Goal: Transaction & Acquisition: Purchase product/service

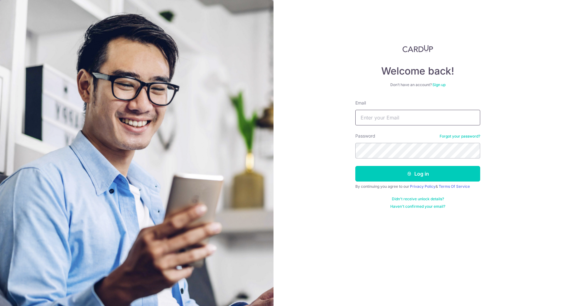
type input "[PERSON_NAME][EMAIL_ADDRESS][PERSON_NAME][DOMAIN_NAME]"
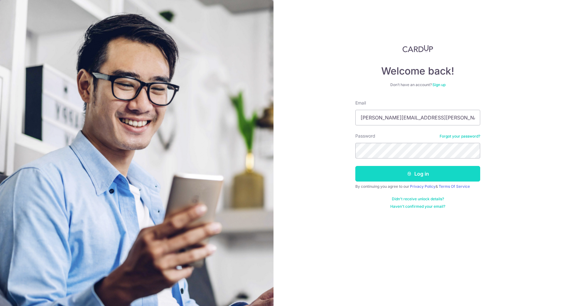
click at [423, 172] on button "Log in" at bounding box center [417, 174] width 125 height 16
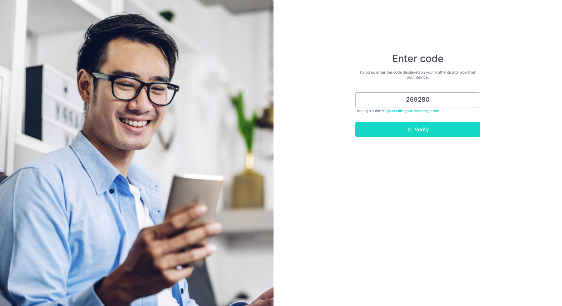
type input "269280"
click at [425, 128] on button "Verify" at bounding box center [417, 130] width 125 height 16
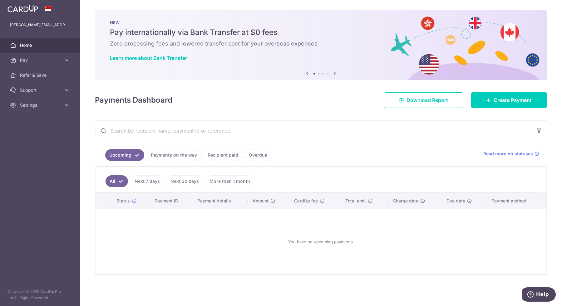
click at [167, 155] on link "Payments on the way" at bounding box center [174, 155] width 54 height 12
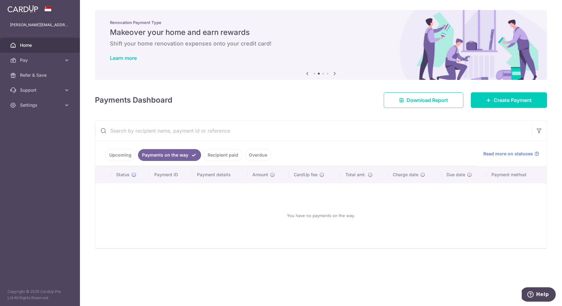
click at [126, 154] on link "Upcoming" at bounding box center [120, 155] width 30 height 12
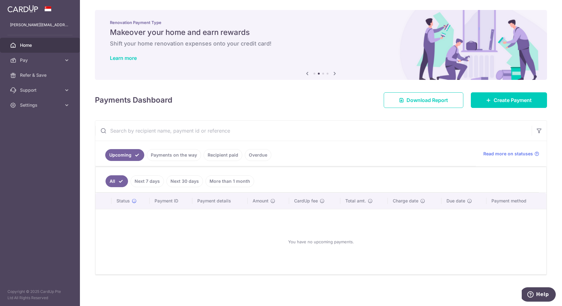
click at [187, 181] on link "Next 30 days" at bounding box center [185, 182] width 37 height 12
click at [123, 180] on link "Next 7 days" at bounding box center [138, 182] width 33 height 12
click at [112, 181] on link "All" at bounding box center [113, 182] width 14 height 12
click at [219, 152] on link "Recipient paid" at bounding box center [223, 155] width 39 height 12
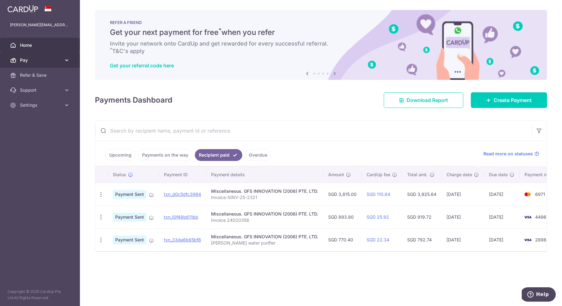
click at [29, 57] on span "Pay" at bounding box center [40, 60] width 41 height 6
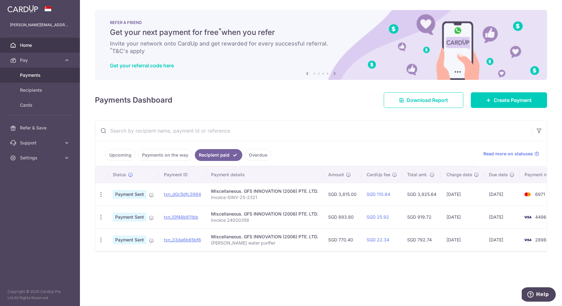
click at [30, 72] on span "Payments" at bounding box center [40, 75] width 41 height 6
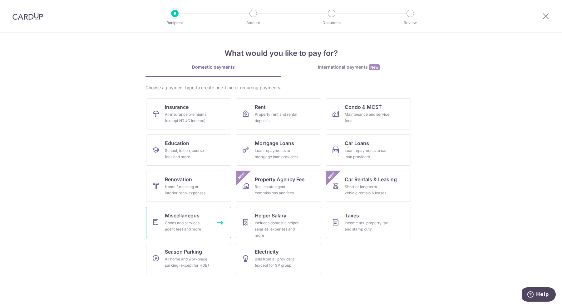
click at [186, 224] on div "Goods and services, agent fees and more" at bounding box center [187, 226] width 45 height 12
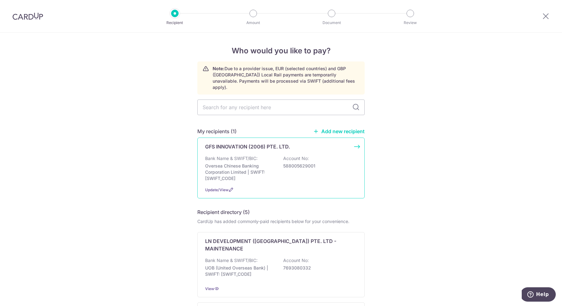
click at [265, 146] on div "GFS INNOVATION (2006) PTE. LTD. Bank Name & SWIFT/BIC: Oversea Chinese Banking …" at bounding box center [280, 168] width 167 height 61
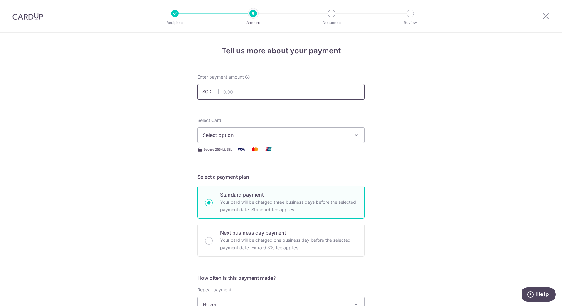
click at [252, 86] on input "text" at bounding box center [280, 92] width 167 height 16
type input "1,526.00"
click at [253, 133] on span "Select option" at bounding box center [276, 135] width 146 height 7
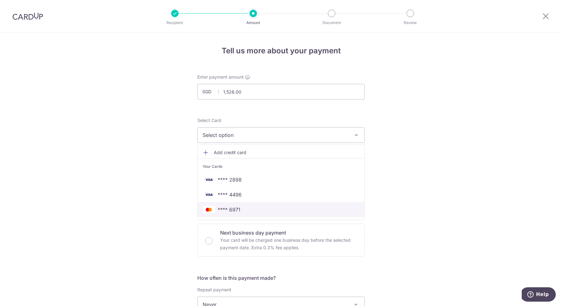
click at [266, 209] on span "**** 6971" at bounding box center [281, 209] width 157 height 7
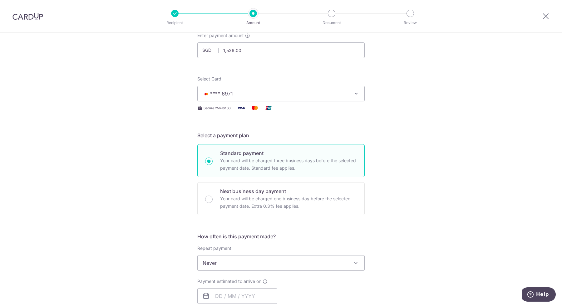
scroll to position [86, 0]
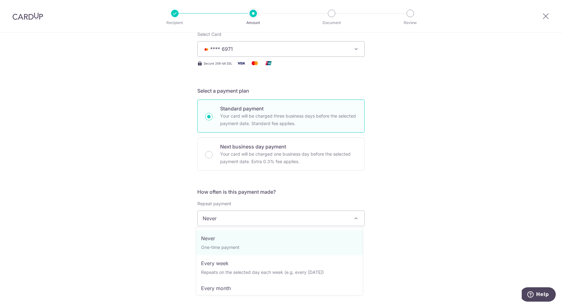
click at [251, 217] on span "Never" at bounding box center [281, 218] width 167 height 15
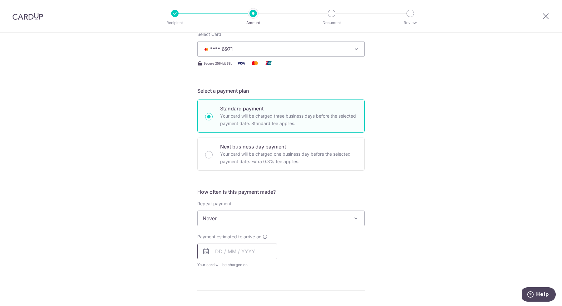
click at [244, 251] on input "text" at bounding box center [237, 252] width 80 height 16
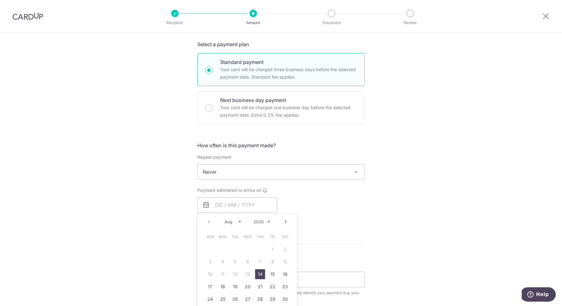
click at [259, 273] on link "14" at bounding box center [260, 275] width 10 height 10
type input "[DATE]"
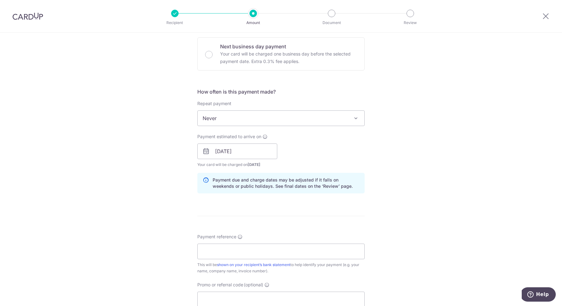
scroll to position [241, 0]
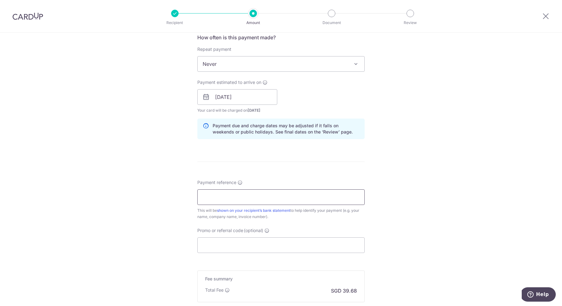
click at [210, 197] on input "Payment reference" at bounding box center [280, 198] width 167 height 16
type input "L"
type input "Mr. Leo SIN252321"
click at [421, 213] on div "Tell us more about your payment Enter payment amount SGD 1,526.00 1526.00 Selec…" at bounding box center [281, 87] width 562 height 591
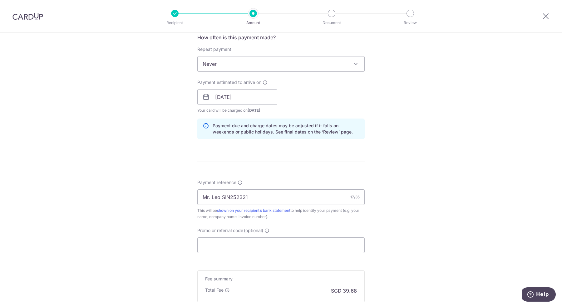
scroll to position [317, 0]
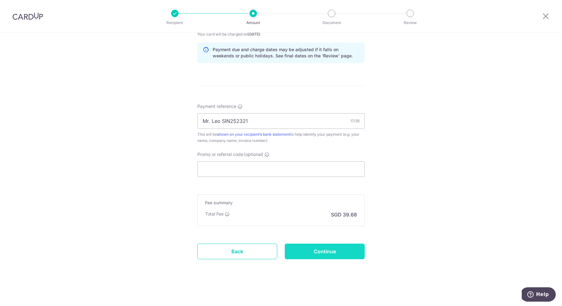
click at [327, 253] on input "Continue" at bounding box center [325, 252] width 80 height 16
type input "Create Schedule"
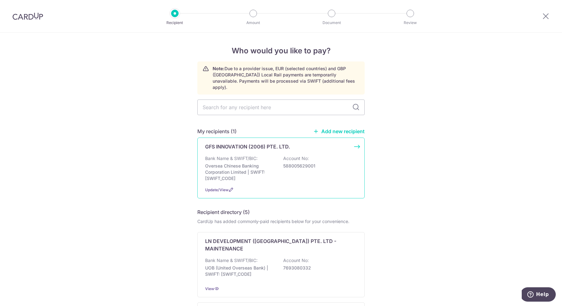
click at [244, 163] on p "Oversea Chinese Banking Corporation Limited | SWIFT: [SWIFT_CODE]" at bounding box center [240, 172] width 70 height 19
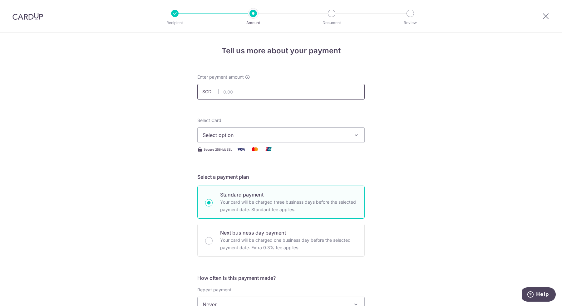
click at [249, 93] on input "text" at bounding box center [280, 92] width 167 height 16
type input "1,526.00"
click at [242, 137] on span "Select option" at bounding box center [276, 135] width 146 height 7
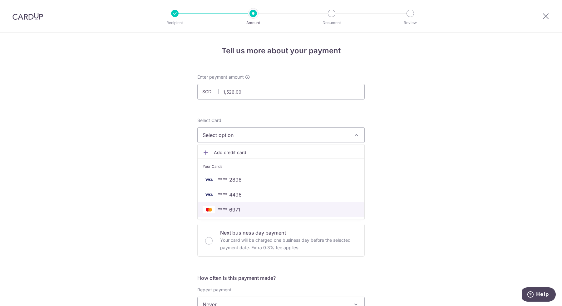
click at [250, 213] on link "**** 6971" at bounding box center [281, 209] width 167 height 15
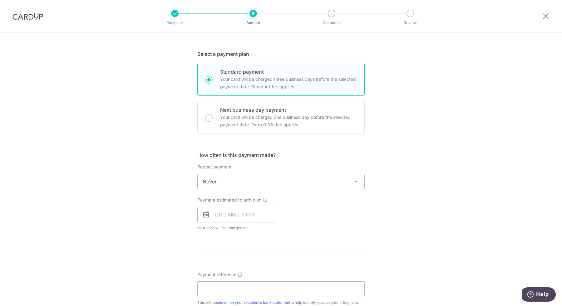
scroll to position [193, 0]
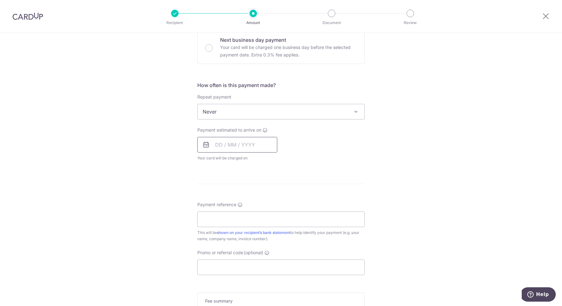
click at [226, 141] on input "text" at bounding box center [237, 145] width 80 height 16
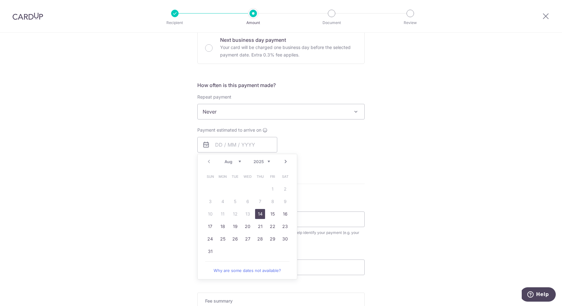
click at [256, 212] on link "14" at bounding box center [260, 214] width 10 height 10
type input "[DATE]"
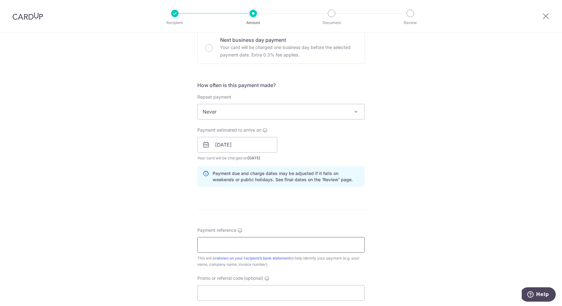
click at [209, 248] on input "Payment reference" at bounding box center [280, 245] width 167 height 16
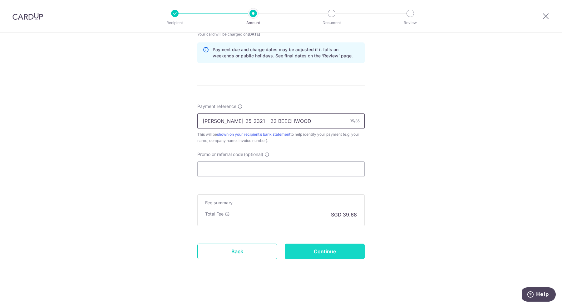
type input "[PERSON_NAME]-25-2321 - 22 BEECHWOOD"
click at [317, 257] on input "Continue" at bounding box center [325, 252] width 80 height 16
type input "Create Schedule"
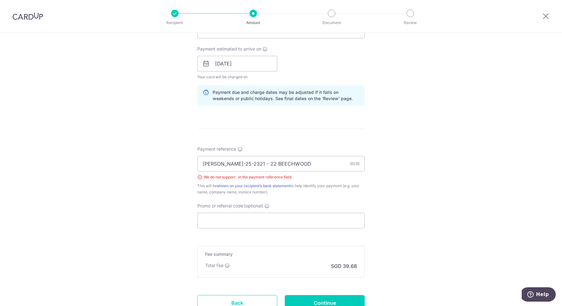
scroll to position [218, 0]
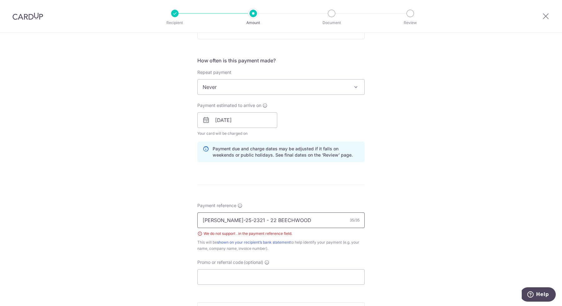
click at [222, 220] on input "Mr. Leo-SINV-25-2321 - 22 BEECHWOOD" at bounding box center [280, 221] width 167 height 16
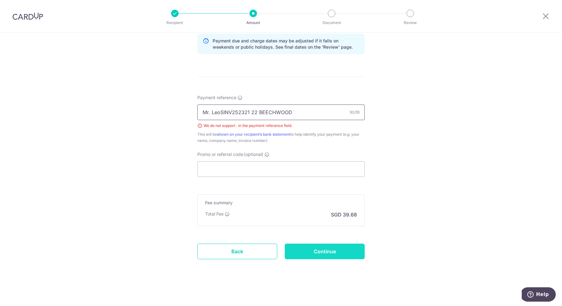
type input "Mr. LeoSINV252321 22 BEECHWOOD"
click at [321, 249] on input "Continue" at bounding box center [325, 252] width 80 height 16
type input "Create Schedule"
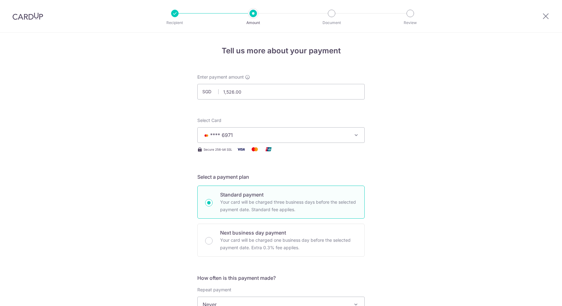
scroll to position [326, 0]
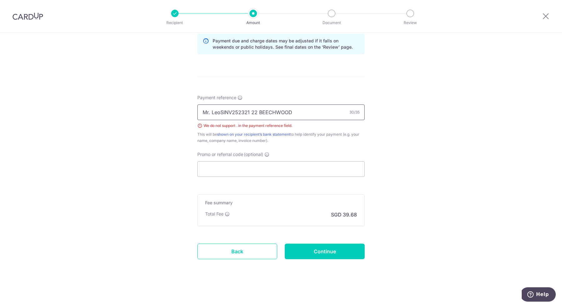
click at [209, 113] on input "Mr. LeoSINV252321 22 BEECHWOOD" at bounding box center [280, 113] width 167 height 16
type input "Mr LeoSINV252321 22 BEECHWOOD"
click at [311, 255] on input "Continue" at bounding box center [325, 252] width 80 height 16
type input "Create Schedule"
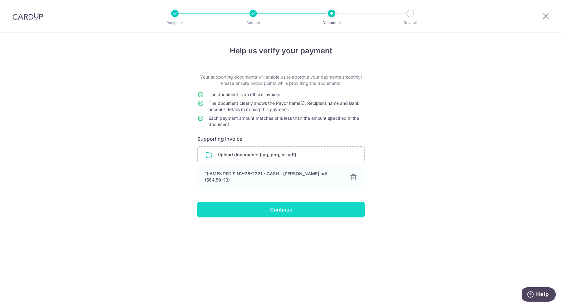
click at [275, 205] on input "Continue" at bounding box center [280, 210] width 167 height 16
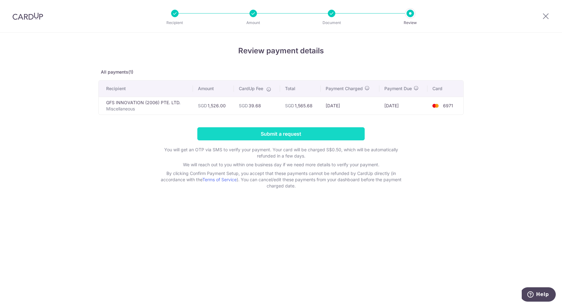
click at [274, 132] on input "Submit a request" at bounding box center [280, 133] width 167 height 13
